Goal: Unclear

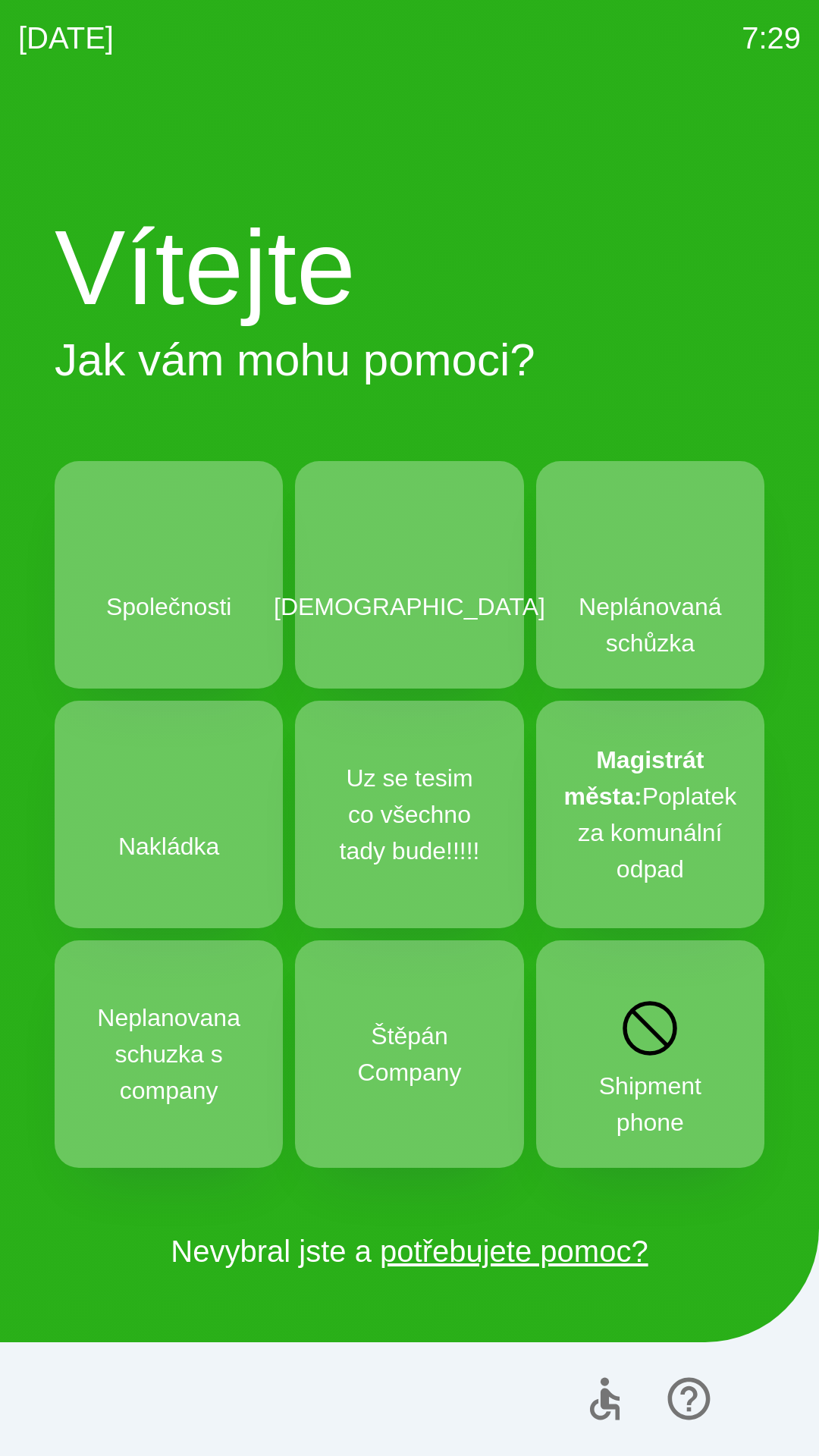
click at [0, 0] on div "[DATE] 7:29 Vítejte Jak vám mohu pomoci? Společnosti Schůzka Neplánovaná schůzk…" at bounding box center [409, 728] width 819 height 1456
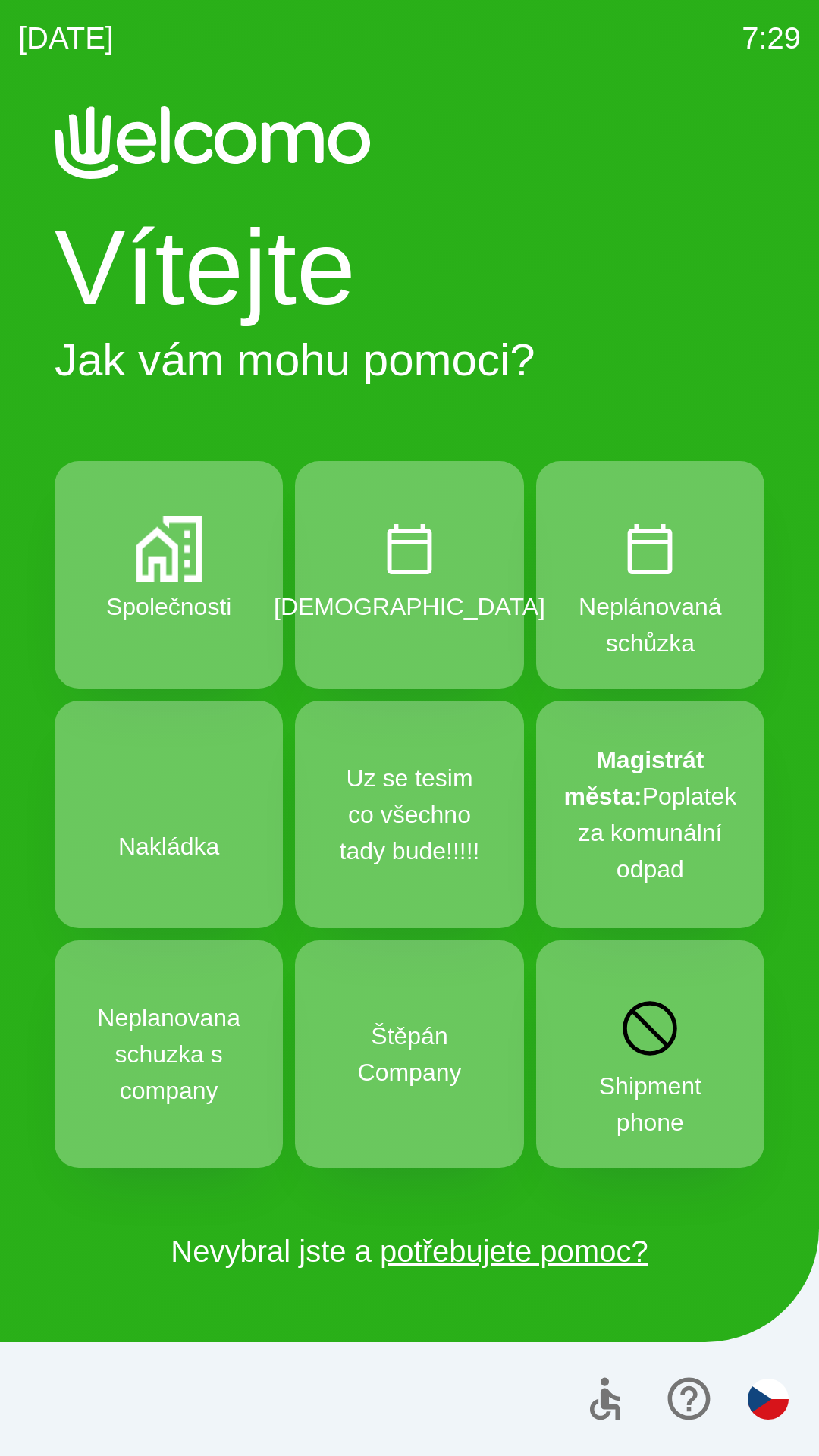
click at [0, 0] on div "[DATE] 7:29 Vítejte Jak vám mohu pomoci? Společnosti Schůzka Neplánovaná schůzk…" at bounding box center [409, 728] width 819 height 1456
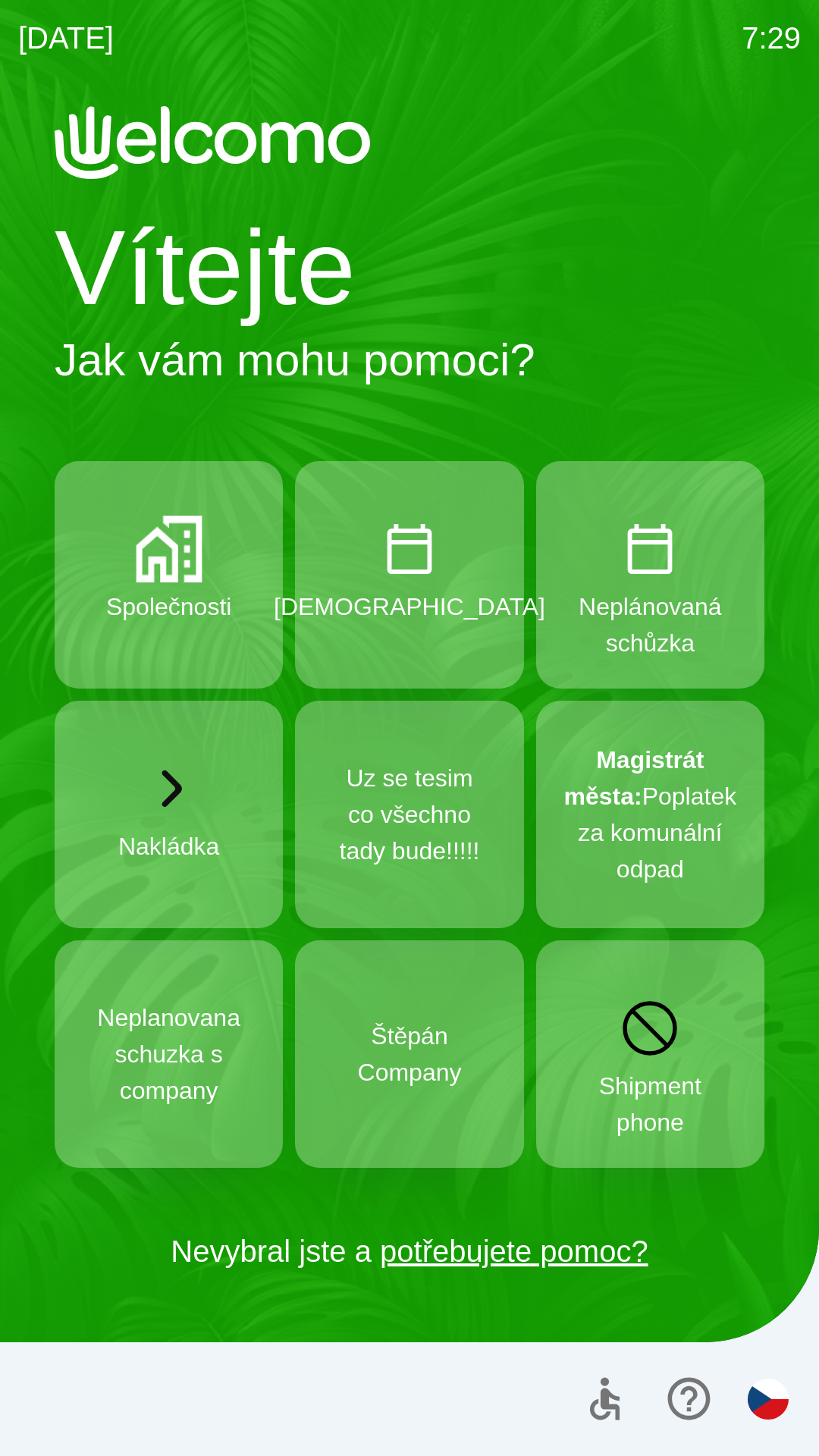
click at [0, 0] on div "[DATE] 7:29 Vítejte Jak vám mohu pomoci? Společnosti Schůzka Neplánovaná schůzk…" at bounding box center [409, 728] width 819 height 1456
